Goal: Task Accomplishment & Management: Manage account settings

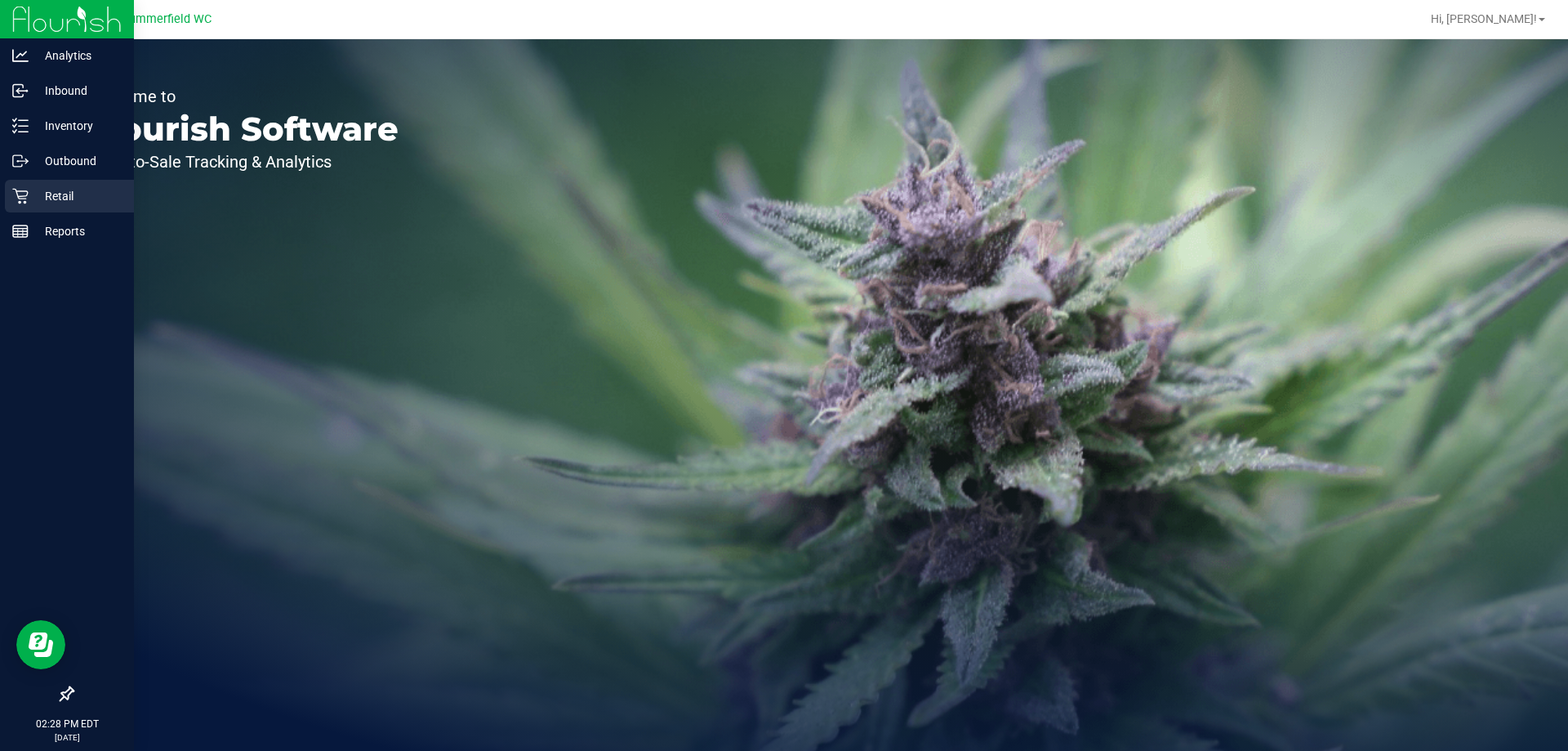
click at [47, 204] on p "Retail" at bounding box center [77, 196] width 98 height 20
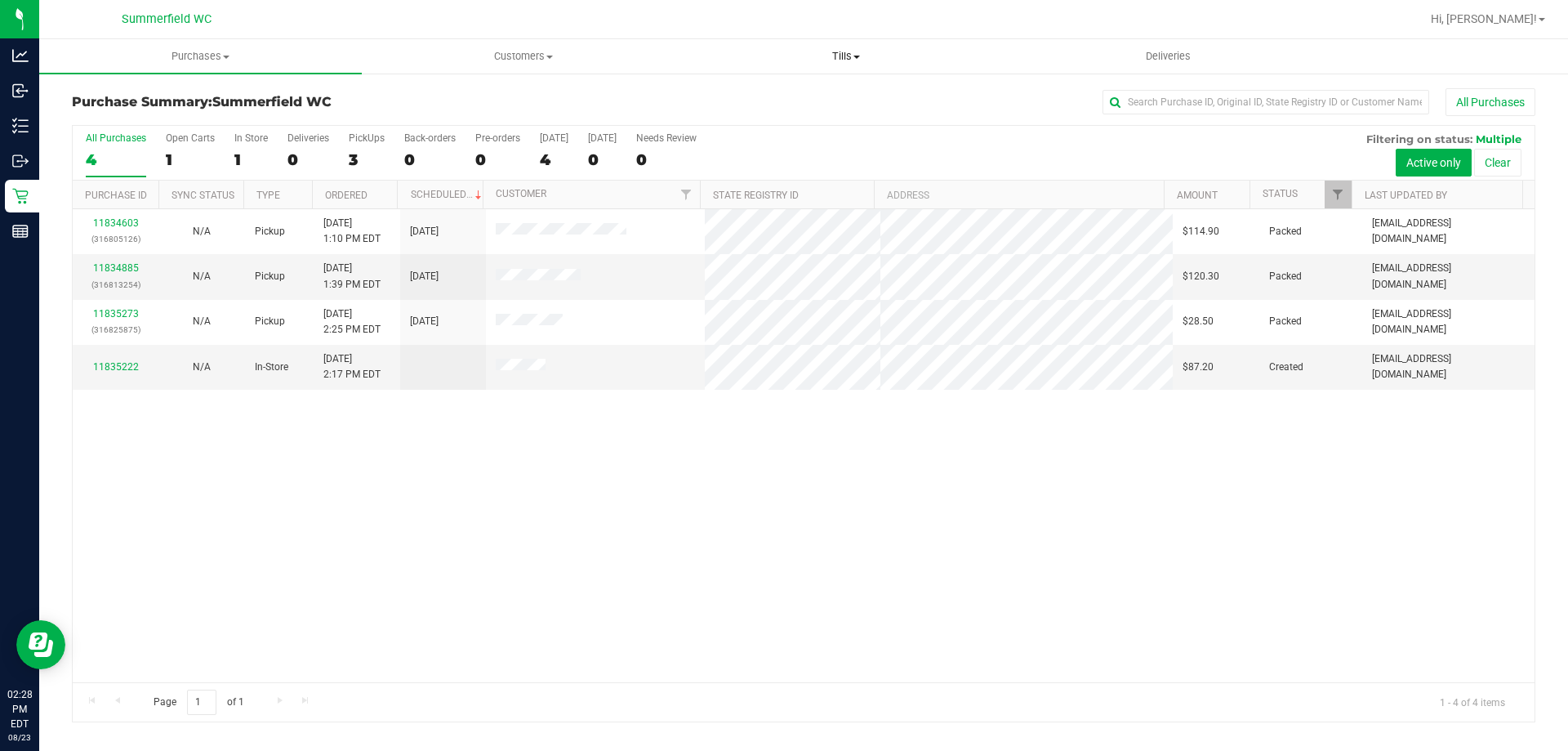
click at [844, 64] on uib-tab-heading "Tills Manage tills Reconcile e-payments" at bounding box center [845, 56] width 321 height 33
click at [756, 83] on ul "Manage tills Reconcile e-payments" at bounding box center [845, 109] width 323 height 69
click at [756, 101] on span "Manage tills" at bounding box center [739, 99] width 110 height 14
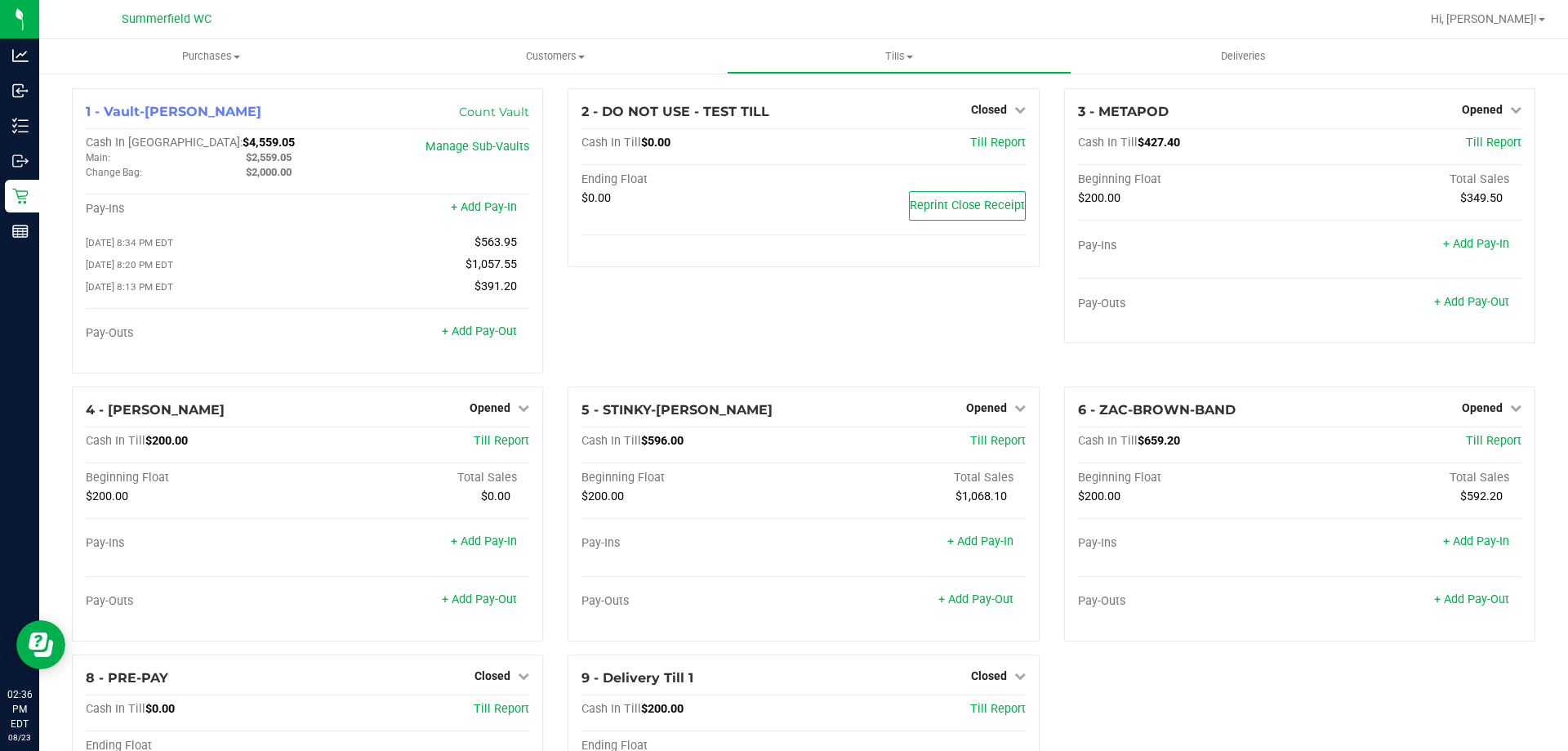
click at [658, 299] on div "2 - DO NOT USE - TEST TILL Closed Open Till Cash In Till $0.00 Till Report Endi…" at bounding box center [802, 237] width 495 height 298
